Goal: Transaction & Acquisition: Purchase product/service

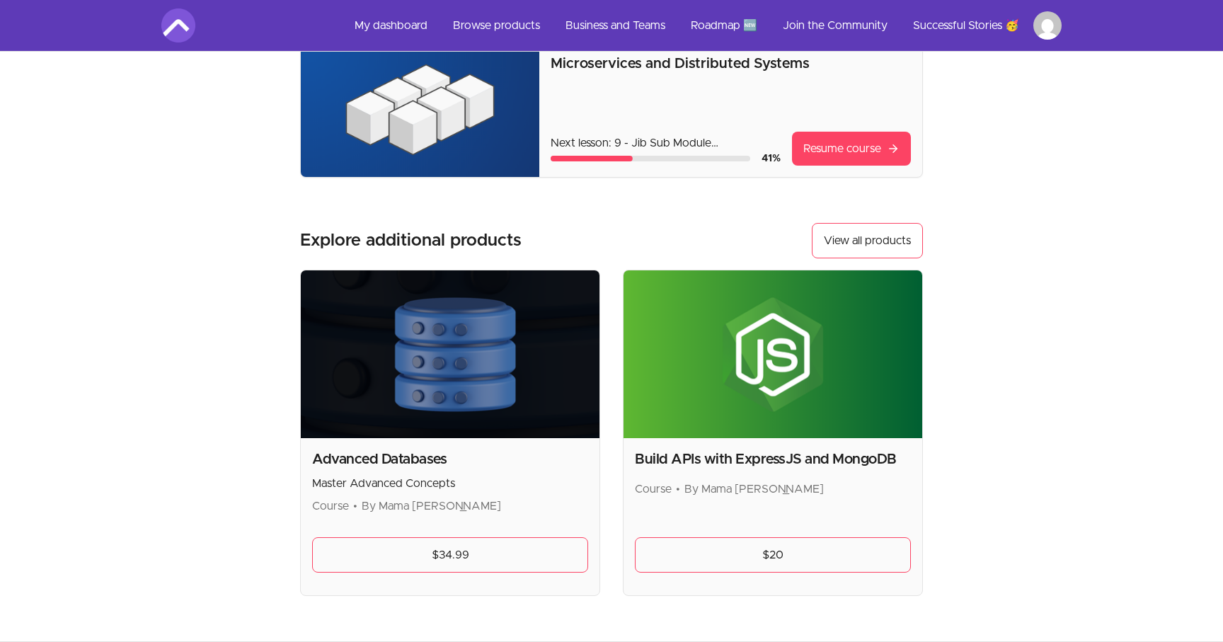
scroll to position [3, 0]
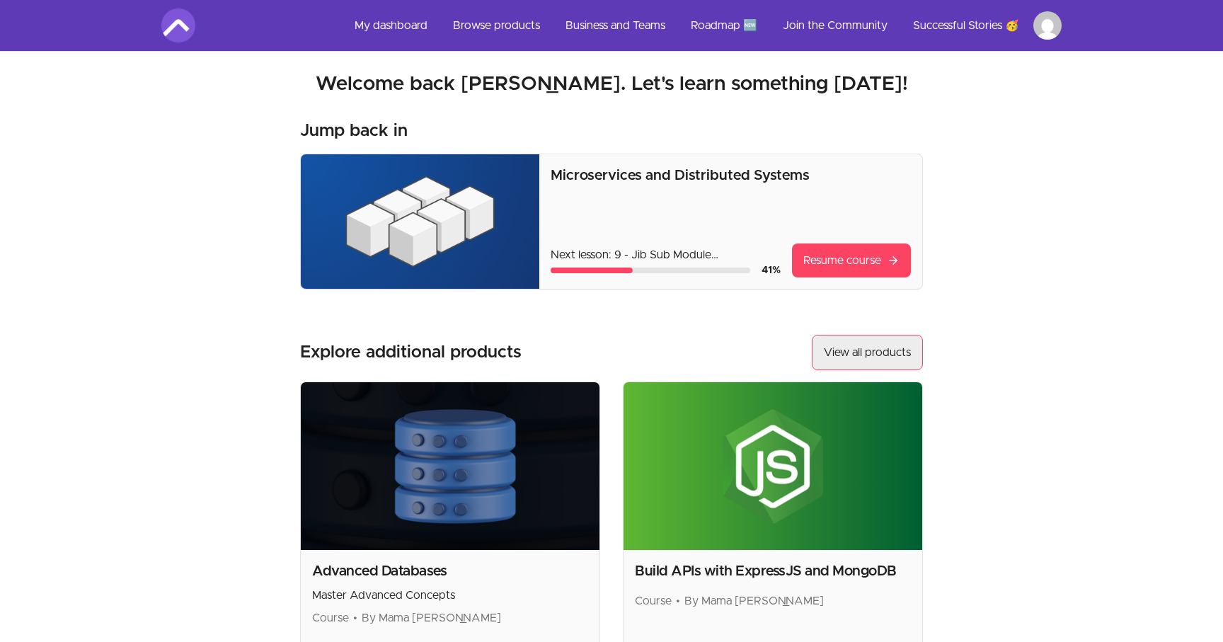
click at [852, 359] on link "View all products" at bounding box center [867, 352] width 111 height 35
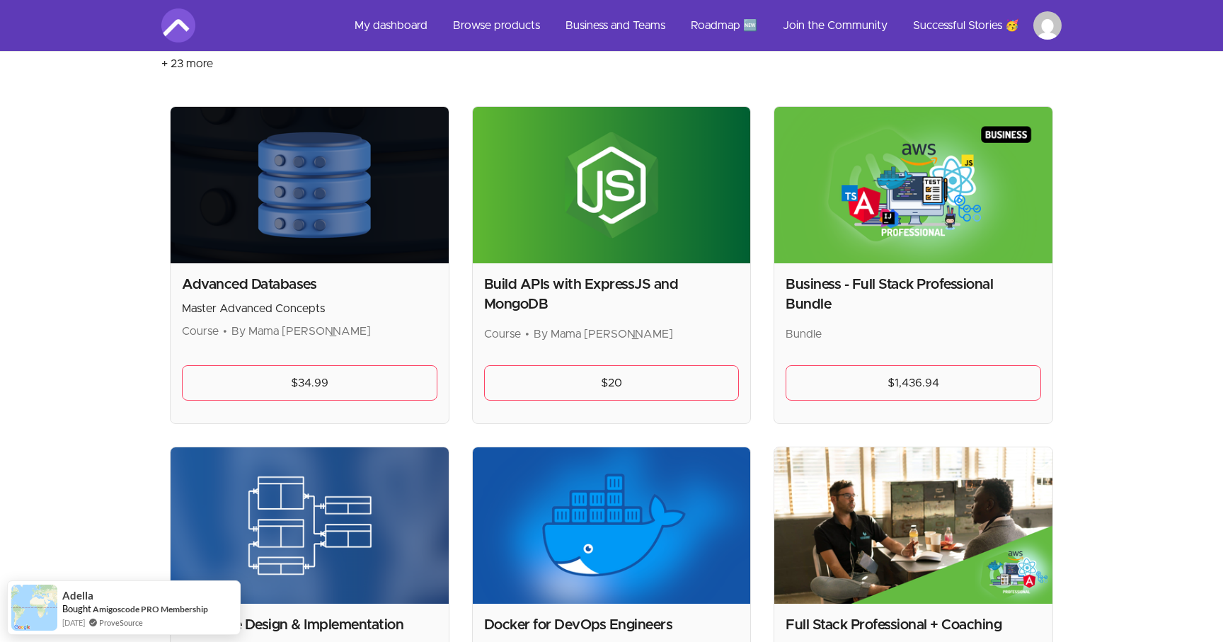
scroll to position [243, 0]
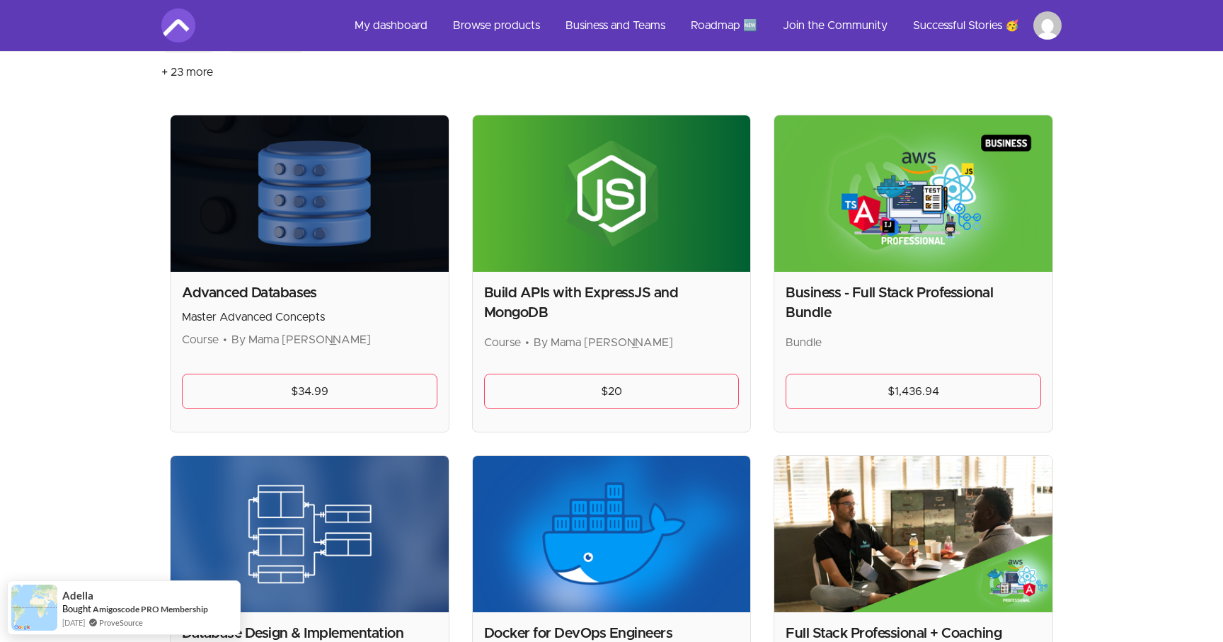
click at [350, 243] on img at bounding box center [310, 193] width 278 height 156
click at [294, 229] on img at bounding box center [310, 193] width 278 height 156
click at [241, 326] on div "Advanced Databases Master Advanced Concepts Course • By Mama Samba Braima Nelson" at bounding box center [310, 315] width 256 height 65
click at [235, 318] on p "Master Advanced Concepts" at bounding box center [310, 317] width 256 height 17
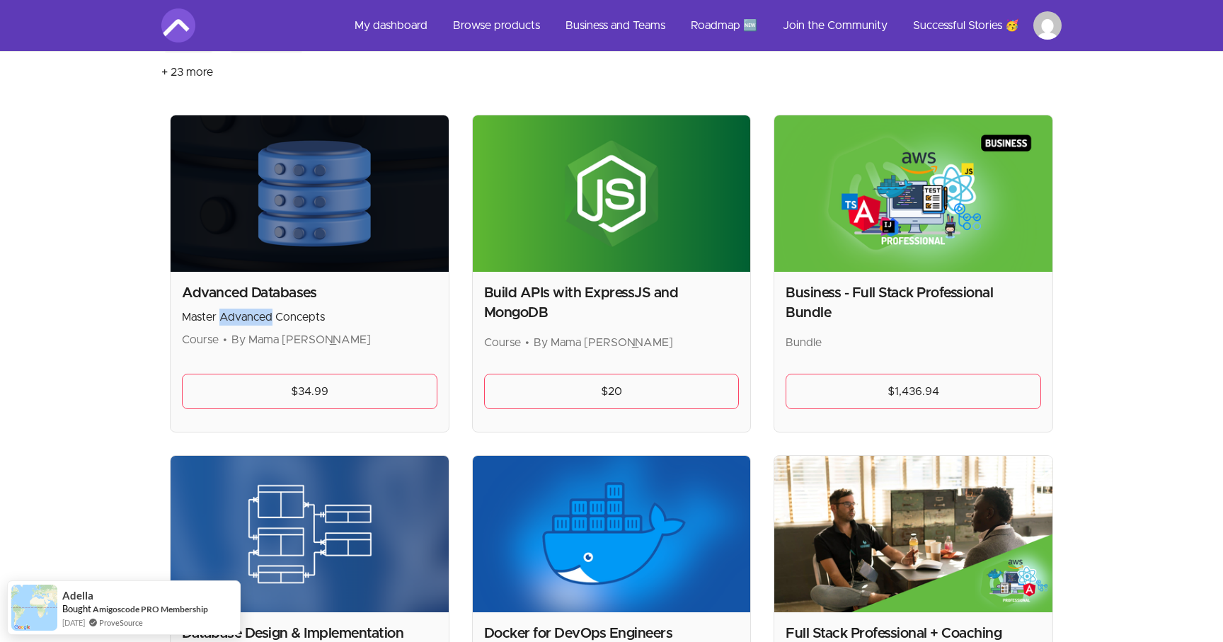
click at [229, 208] on img at bounding box center [310, 193] width 278 height 156
click at [311, 126] on img at bounding box center [310, 193] width 278 height 156
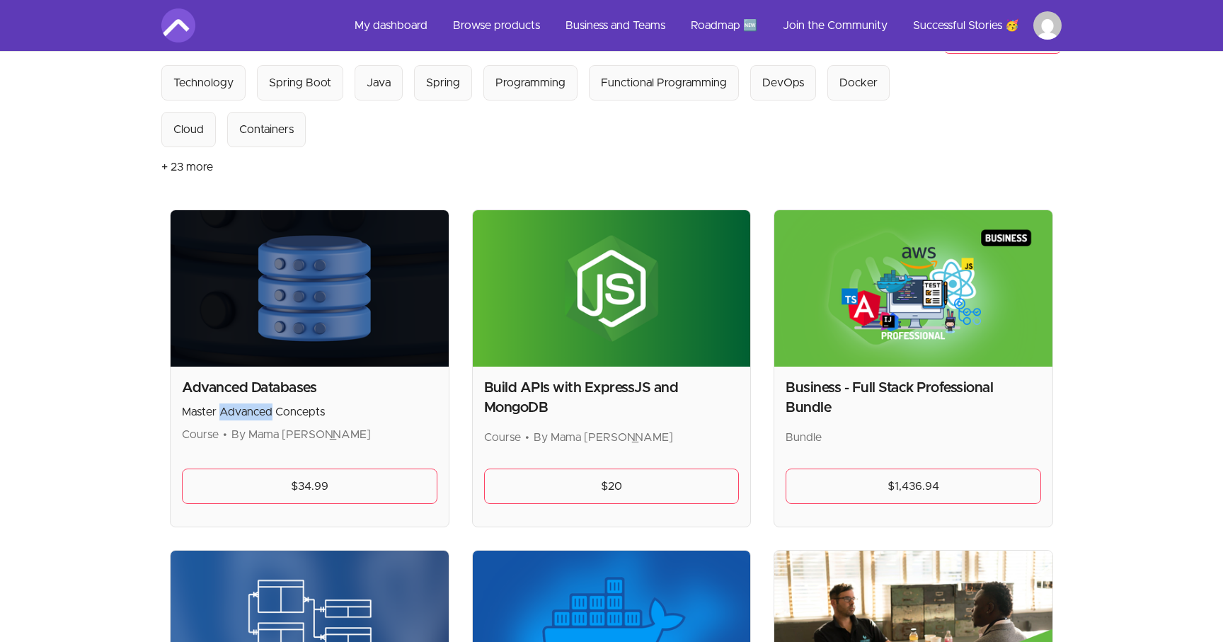
scroll to position [144, 0]
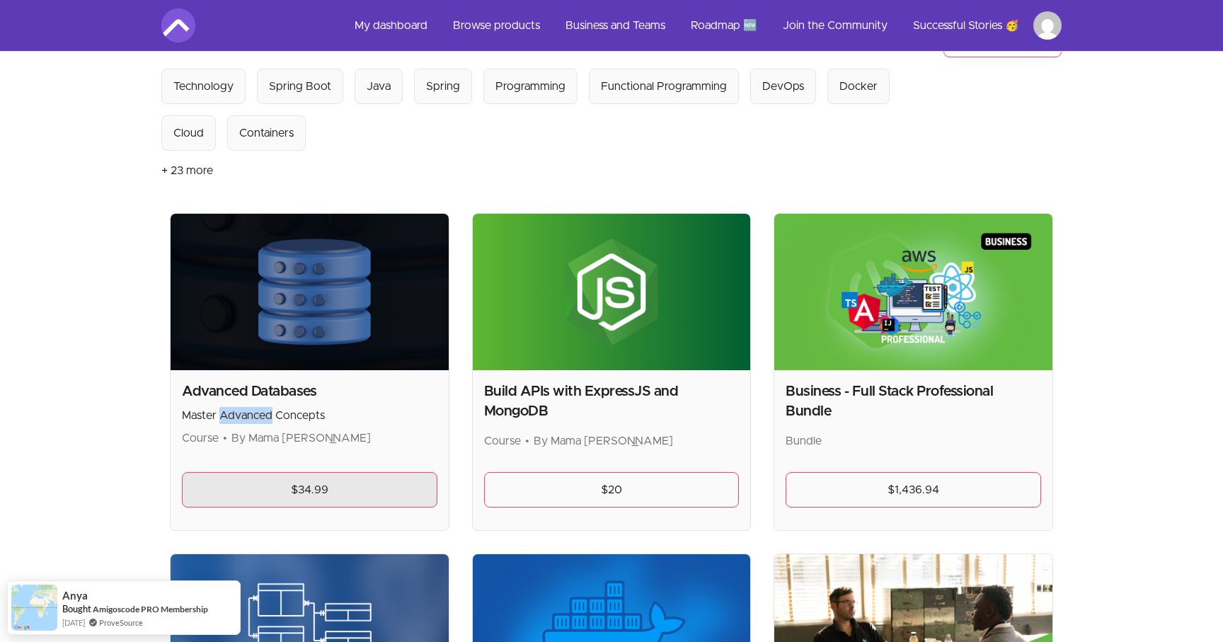
click at [355, 490] on link "$34.99" at bounding box center [310, 489] width 256 height 35
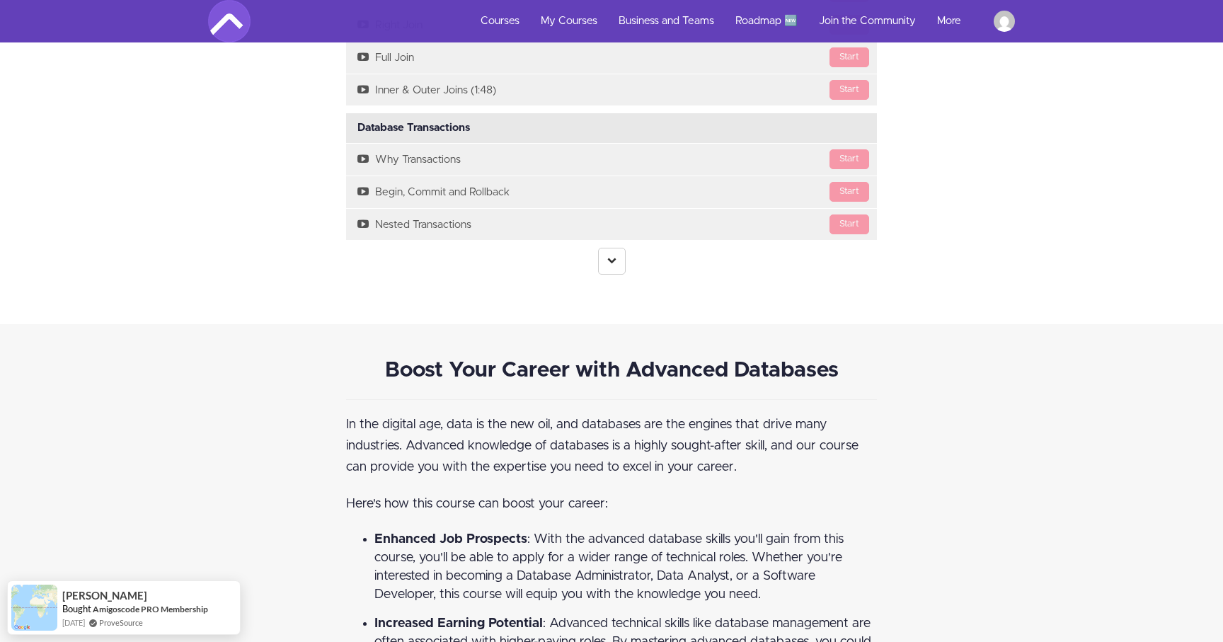
scroll to position [3218, 0]
